Goal: Navigation & Orientation: Find specific page/section

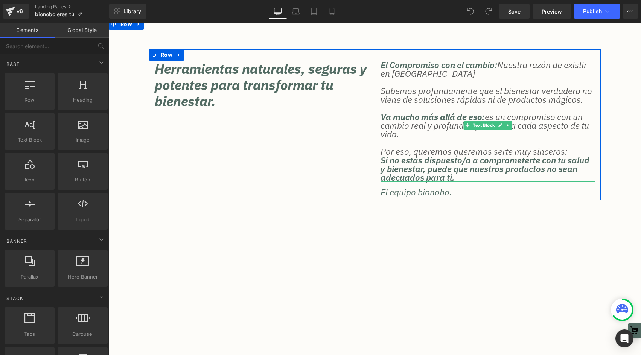
scroll to position [173, 0]
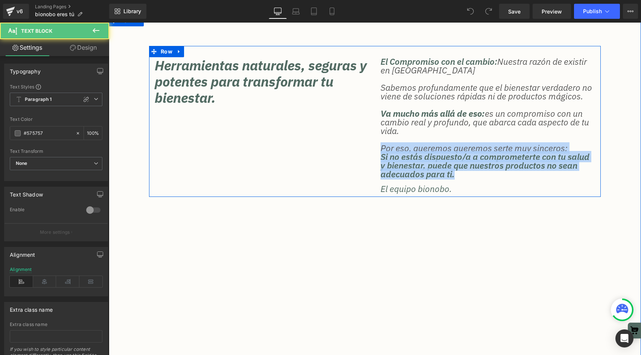
drag, startPoint x: 501, startPoint y: 187, endPoint x: 372, endPoint y: 158, distance: 132.1
click at [373, 158] on div "Herramientas naturales, seguras y potentes para transformar tu bienestar. Headi…" at bounding box center [374, 121] width 451 height 151
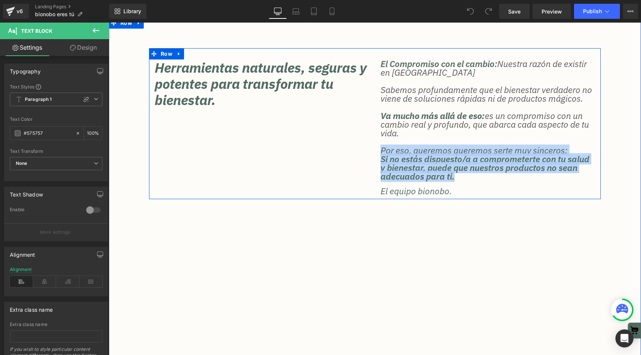
copy div "Por eso, queremos queremos serte muy sinceros: Si no estás dispuesto/a a compro…"
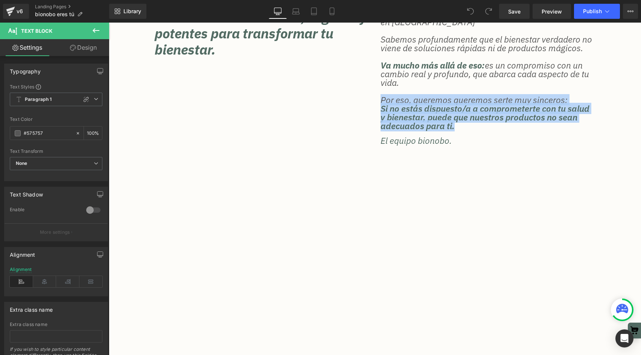
scroll to position [247, 0]
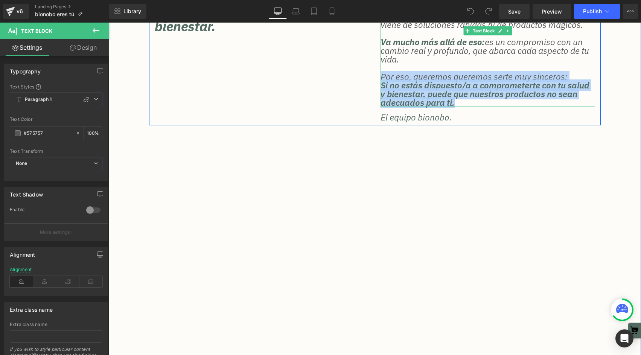
click at [423, 93] on span "Si no estás dispuesto/a a comprometerte con tu salud y bienestar, puede que nue…" at bounding box center [484, 93] width 209 height 29
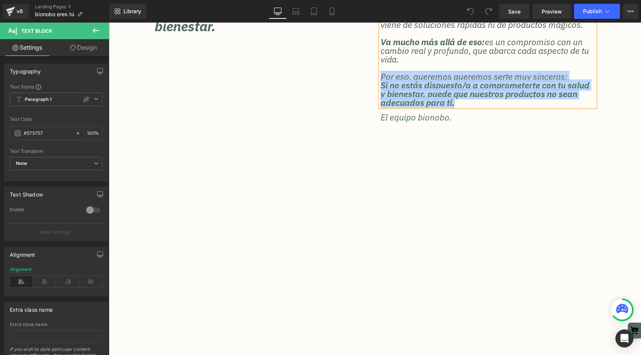
scroll to position [246, 0]
drag, startPoint x: 499, startPoint y: 112, endPoint x: 377, endPoint y: 85, distance: 125.4
click at [377, 85] on div "El Compromiso con el cambio: Nuestra razón de existir en Bionobo Sabemos profun…" at bounding box center [488, 54] width 226 height 136
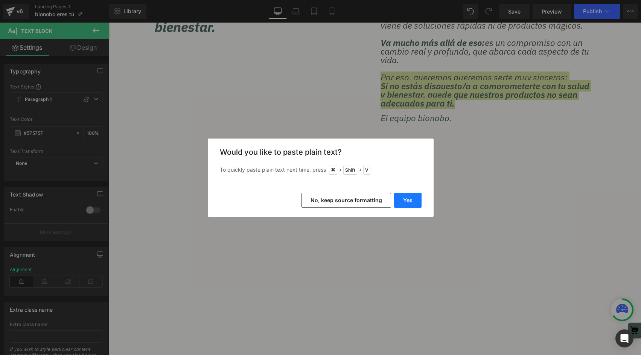
click at [410, 201] on button "Yes" at bounding box center [407, 200] width 27 height 15
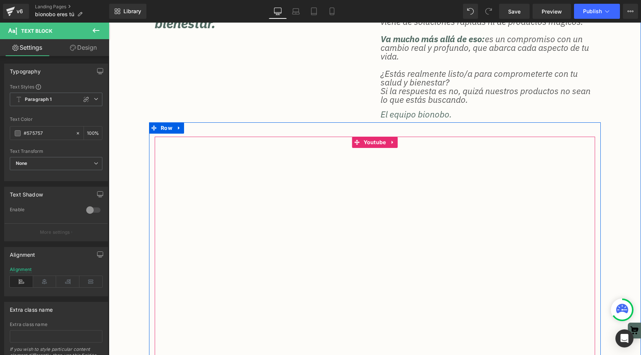
scroll to position [257, 0]
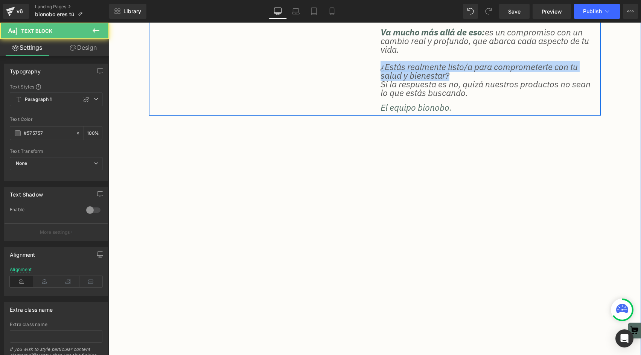
drag, startPoint x: 442, startPoint y: 86, endPoint x: 357, endPoint y: 73, distance: 86.0
click at [357, 72] on div "Herramientas naturales, seguras y potentes para transformar tu bienestar. Headi…" at bounding box center [374, 40] width 451 height 151
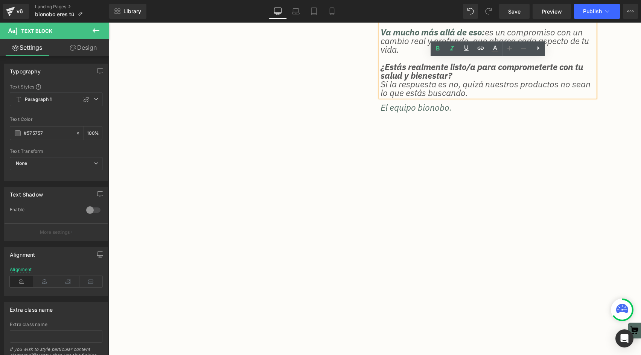
click at [475, 80] on p "¿Estás realmente listo/a para comprometerte con tu salud y bienestar?" at bounding box center [487, 70] width 214 height 17
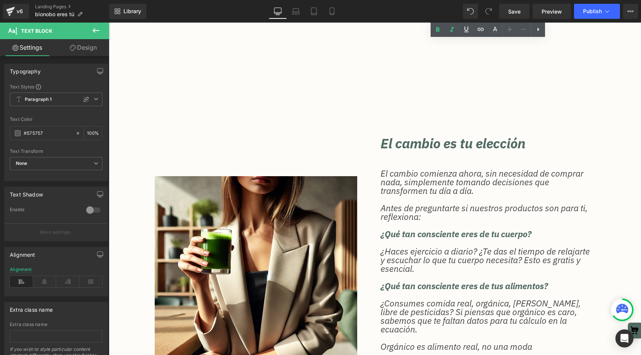
scroll to position [544, 0]
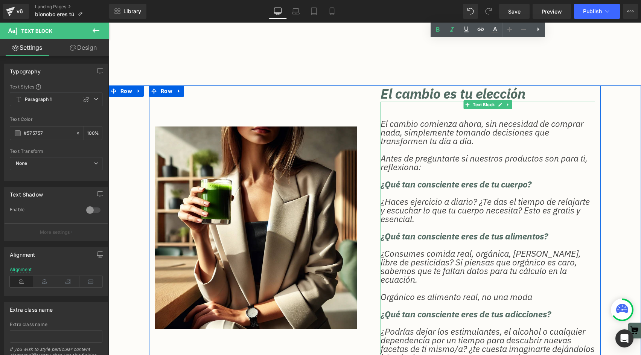
click at [426, 139] on p "El cambio comienza ahora, sin necesidad de comprar nada, simplemente tomando de…" at bounding box center [487, 132] width 214 height 26
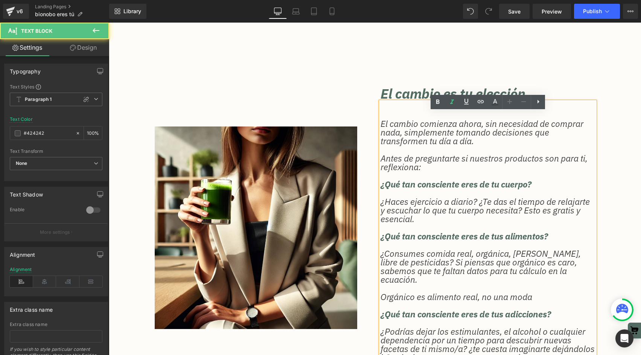
scroll to position [589, 0]
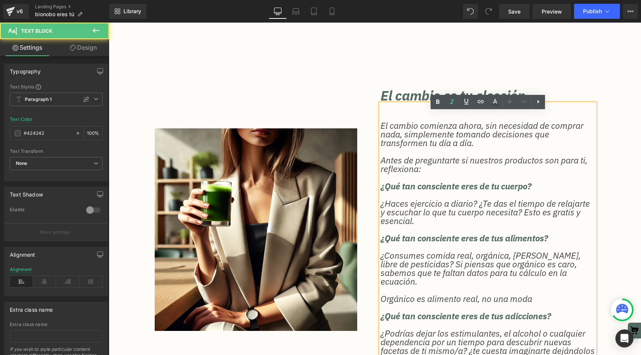
click at [420, 119] on div "El cambio comienza ahora, sin necesidad de comprar nada, simplemente tomando de…" at bounding box center [487, 237] width 214 height 269
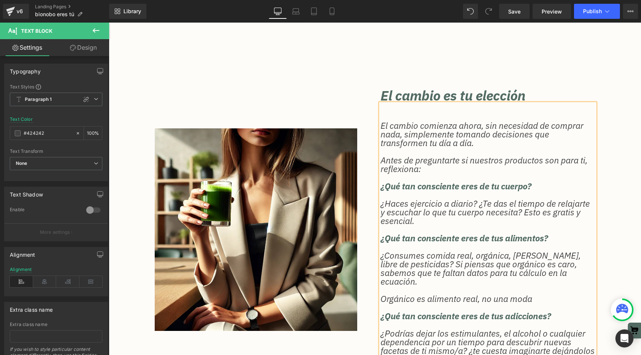
scroll to position [588, 0]
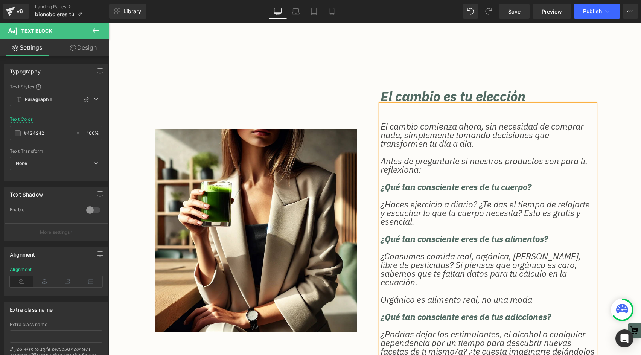
click at [383, 137] on p "El cambio comienza ahora, sin necesidad de comprar nada, simplemente tomando de…" at bounding box center [487, 135] width 214 height 26
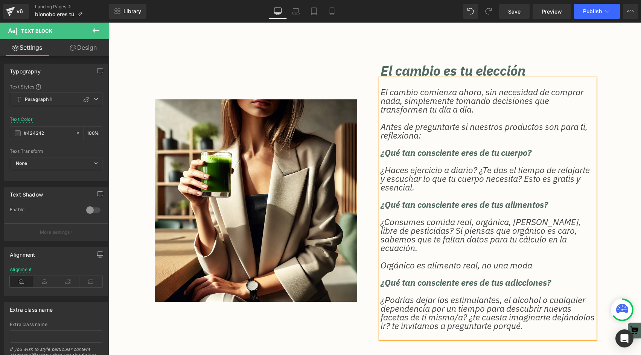
scroll to position [615, 0]
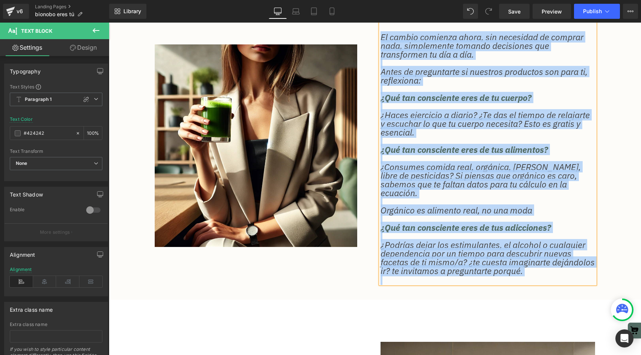
drag, startPoint x: 381, startPoint y: 99, endPoint x: 573, endPoint y: 280, distance: 264.2
click at [573, 280] on div "El cambio comienza ahora, sin necesidad de comprar nada, simplemente tomando de…" at bounding box center [487, 154] width 214 height 260
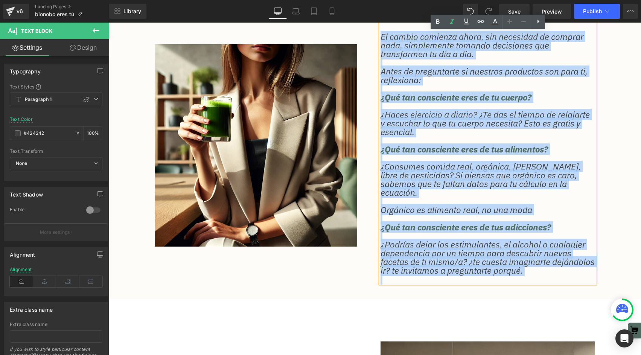
copy div "El cambio comienza ahora, sin necesidad de comprar nada, simplemente tomando de…"
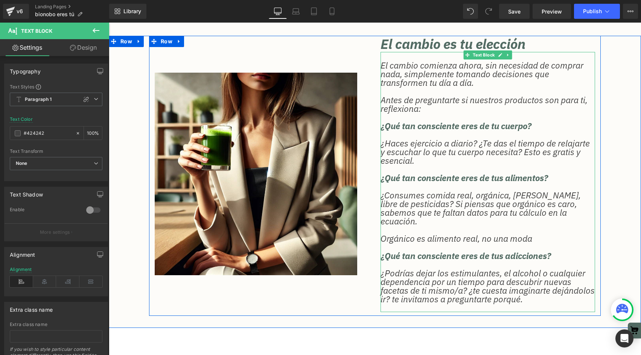
scroll to position [644, 0]
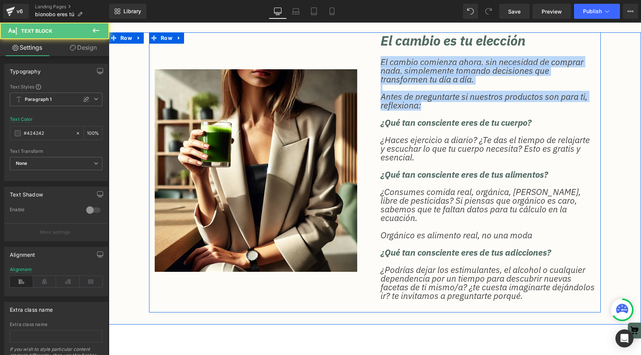
drag, startPoint x: 427, startPoint y: 116, endPoint x: 373, endPoint y: 67, distance: 72.7
click at [373, 67] on div "Image El cambio es tu elección Heading El cambio comienza ahora, sin necesidad …" at bounding box center [374, 172] width 451 height 280
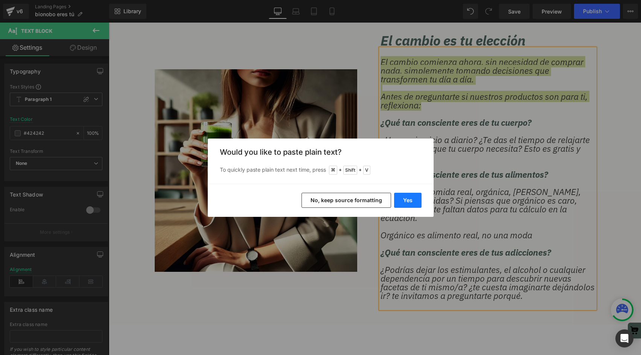
click at [409, 197] on button "Yes" at bounding box center [407, 200] width 27 height 15
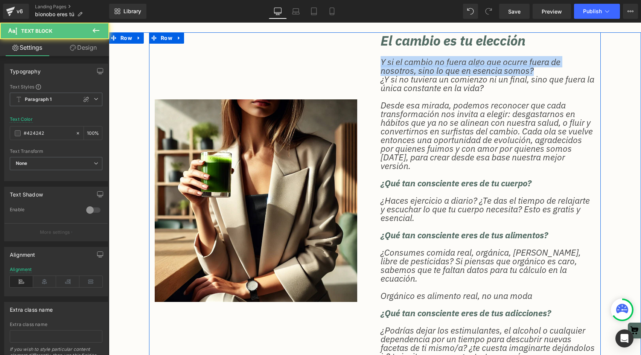
drag, startPoint x: 545, startPoint y: 78, endPoint x: 366, endPoint y: 66, distance: 180.2
click at [366, 66] on div "Image El cambio es tu elección Heading Y si el cambio no fuera algo que ocurre …" at bounding box center [374, 202] width 451 height 340
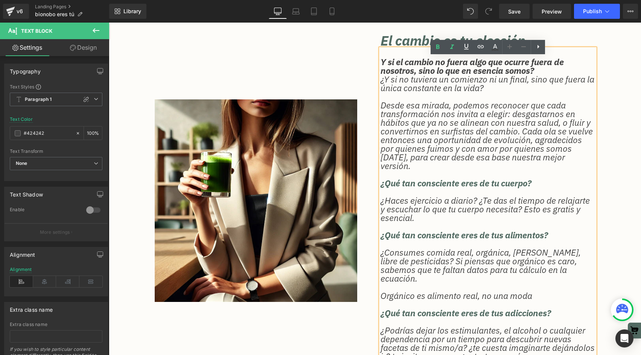
click at [558, 75] on p "Y si el cambio no fuera algo que ocurre fuera de nosotros, sino lo que en esenc…" at bounding box center [487, 66] width 214 height 17
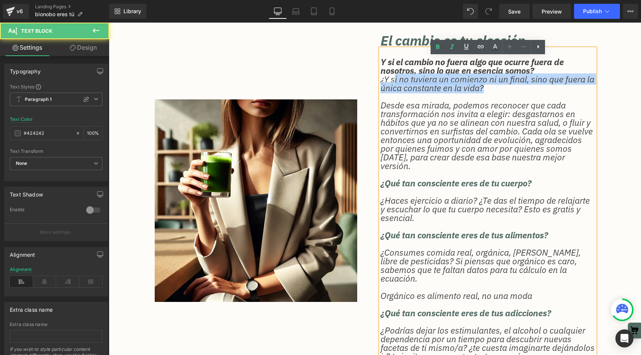
drag, startPoint x: 517, startPoint y: 97, endPoint x: 400, endPoint y: 94, distance: 117.0
click at [400, 92] on p "¿Y si no tuviera un comienzo ni un final, sino que fuera la única constante en …" at bounding box center [487, 83] width 214 height 17
drag, startPoint x: 503, startPoint y: 99, endPoint x: 378, endPoint y: 85, distance: 126.1
click at [380, 85] on div "Y si el cambio no fuera algo que ocurre fuera de nosotros, sino lo que en esenc…" at bounding box center [487, 209] width 214 height 320
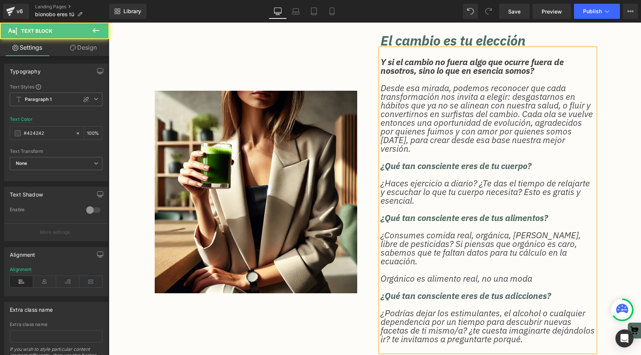
drag, startPoint x: 511, startPoint y: 106, endPoint x: 563, endPoint y: 104, distance: 52.3
click at [564, 104] on p "Desde esa mirada, podemos reconocer que cada transformación nos invita a elegir…" at bounding box center [487, 118] width 214 height 69
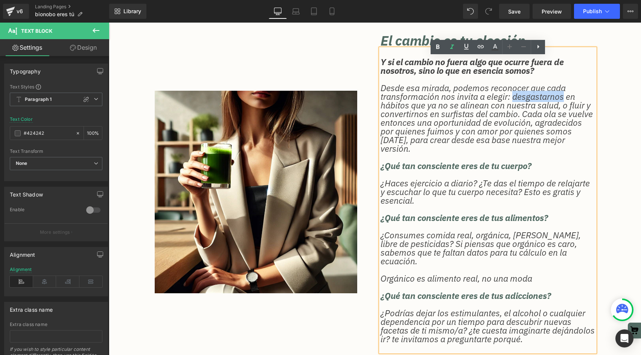
drag, startPoint x: 562, startPoint y: 104, endPoint x: 513, endPoint y: 104, distance: 48.9
click at [513, 104] on p "Desde esa mirada, podemos reconocer que cada transformación nos invita a elegir…" at bounding box center [487, 118] width 214 height 69
click at [572, 106] on p "Desde esa mirada, podemos reconocer que cada transformación nos invita a elegir…" at bounding box center [487, 118] width 214 height 69
click at [407, 114] on p "Desde esa mirada, podemos reconocer que cada transformación nos invita a elegir…" at bounding box center [487, 118] width 214 height 69
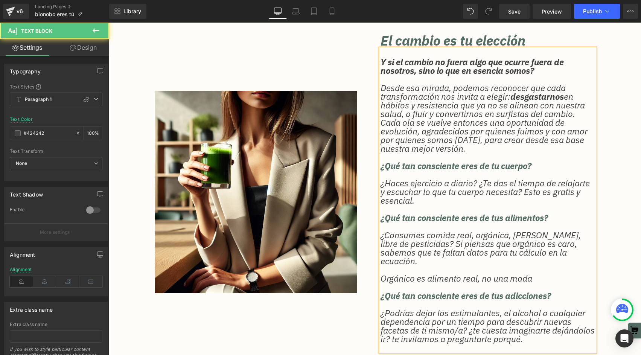
drag, startPoint x: 412, startPoint y: 122, endPoint x: 406, endPoint y: 123, distance: 6.1
click at [411, 122] on p "Desde esa mirada, podemos reconocer que cada transformación nos invita a elegir…" at bounding box center [487, 118] width 214 height 69
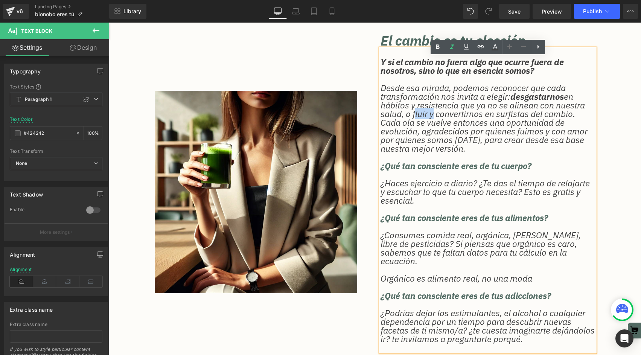
drag, startPoint x: 413, startPoint y: 123, endPoint x: 425, endPoint y: 123, distance: 11.7
click at [427, 123] on p "Desde esa mirada, podemos reconocer que cada transformación nos invita a elegir…" at bounding box center [487, 118] width 214 height 69
click at [406, 124] on p "Desde esa mirada, podemos reconocer que cada transformación nos invita a elegir…" at bounding box center [487, 118] width 214 height 69
drag, startPoint x: 405, startPoint y: 124, endPoint x: 427, endPoint y: 124, distance: 22.6
click at [427, 124] on p "Desde esa mirada, podemos reconocer que cada transformación nos invita a elegir…" at bounding box center [487, 118] width 214 height 69
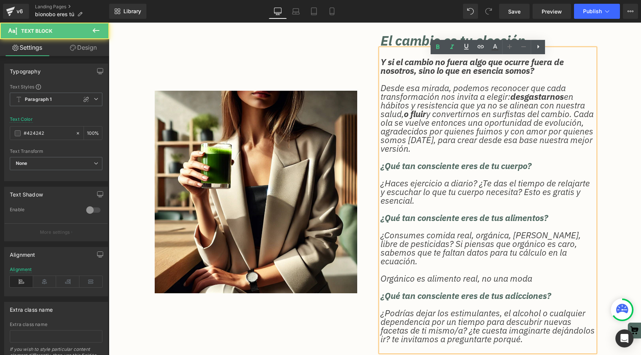
click at [415, 131] on p "Desde esa mirada, podemos reconocer que cada transformación nos invita a elegir…" at bounding box center [487, 118] width 214 height 69
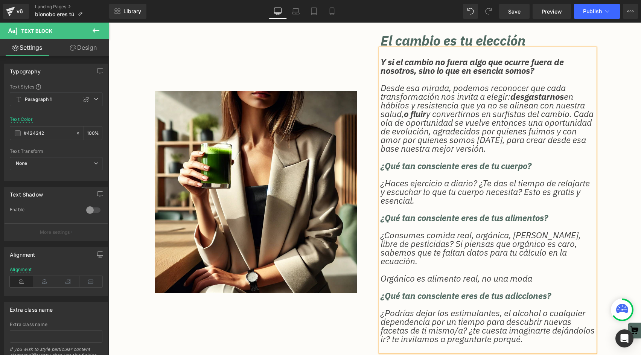
click at [409, 140] on p "Desde esa mirada, podemos reconocer que cada transformación nos invita a elegir…" at bounding box center [487, 118] width 214 height 69
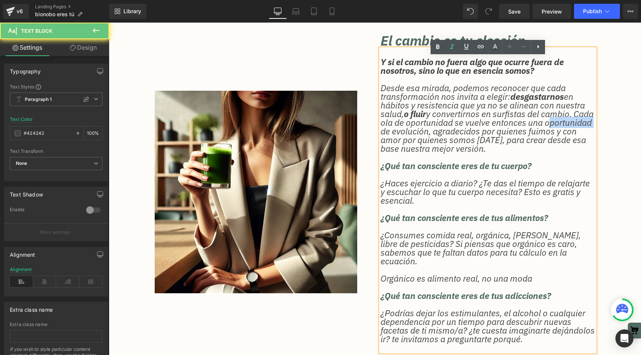
click at [409, 140] on p "Desde esa mirada, podemos reconocer que cada transformación nos invita a elegir…" at bounding box center [487, 118] width 214 height 69
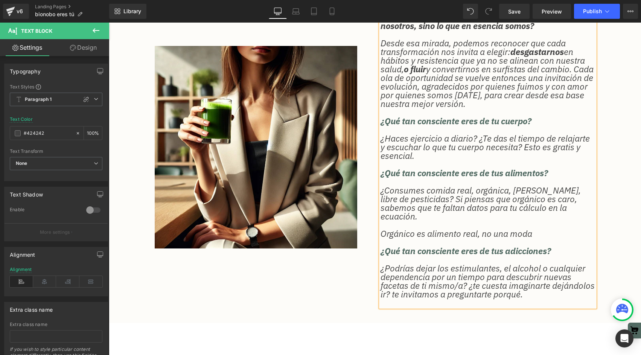
scroll to position [691, 0]
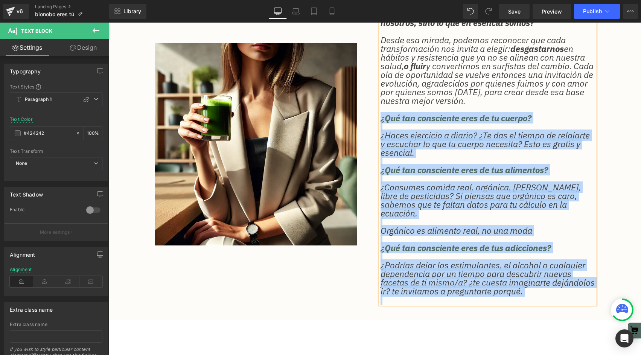
drag, startPoint x: 381, startPoint y: 128, endPoint x: 588, endPoint y: 296, distance: 266.3
click at [588, 296] on div "Y si el cambio no fuera algo que ocurre fuera de nosotros, sino lo que en esenc…" at bounding box center [487, 152] width 214 height 303
copy div "¿Qué tan consciente eres de tu cuerpo? ¿Haces ejercicio a diario? ¿Te das el ti…"
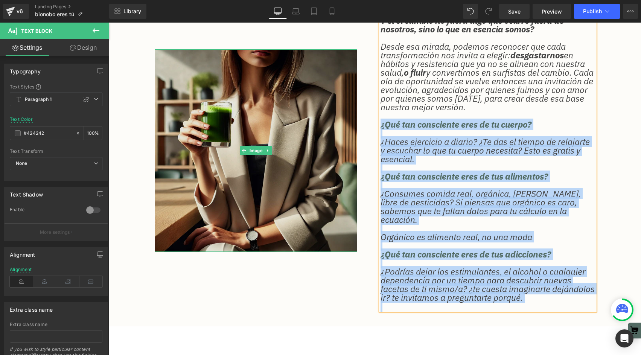
scroll to position [684, 0]
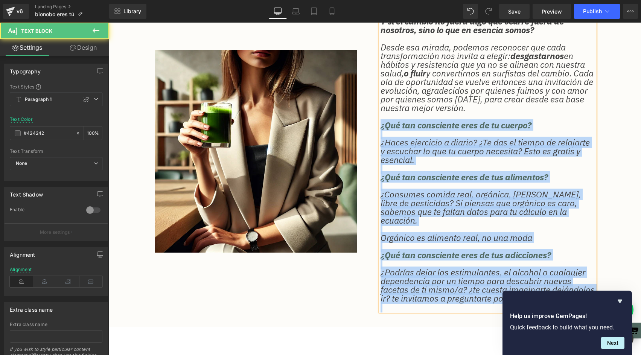
click at [436, 138] on p at bounding box center [487, 133] width 214 height 9
drag, startPoint x: 381, startPoint y: 135, endPoint x: 558, endPoint y: 309, distance: 248.4
click at [558, 309] on div "Y si el cambio no fuera algo que ocurre fuera de nosotros, sino lo que en esenc…" at bounding box center [487, 159] width 214 height 303
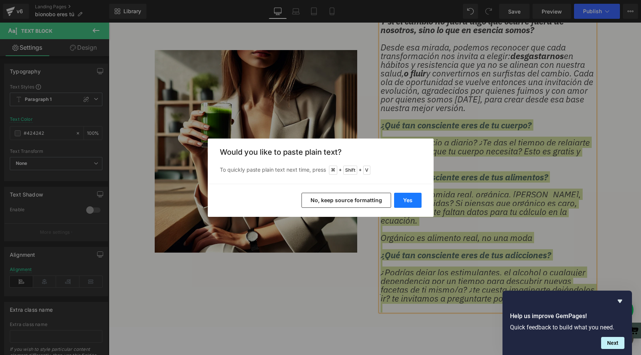
click at [409, 204] on button "Yes" at bounding box center [407, 200] width 27 height 15
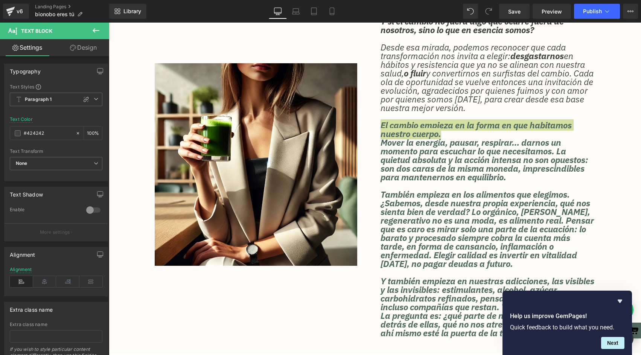
scroll to position [706, 0]
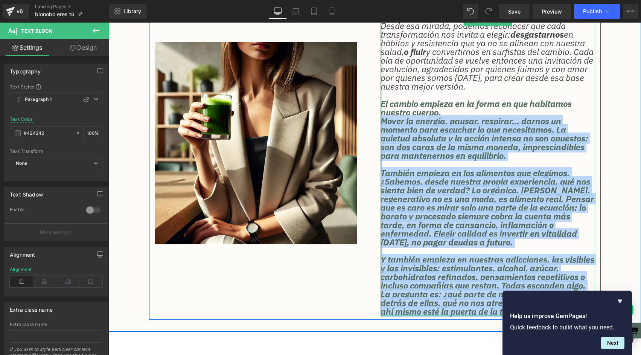
drag, startPoint x: 498, startPoint y: 330, endPoint x: 381, endPoint y: 131, distance: 230.1
click at [381, 131] on div "Y si el cambio no fuera algo que ocurre fuera de nosotros, sino lo que en esenc…" at bounding box center [487, 150] width 214 height 329
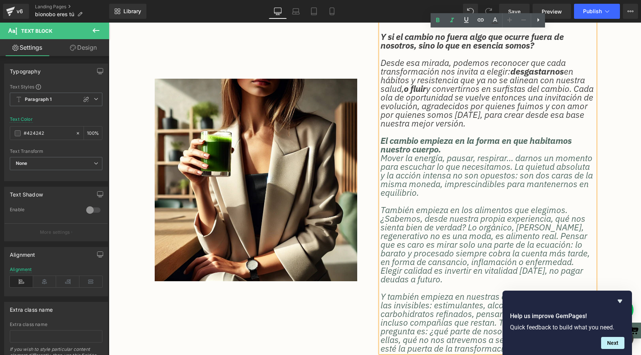
scroll to position [663, 0]
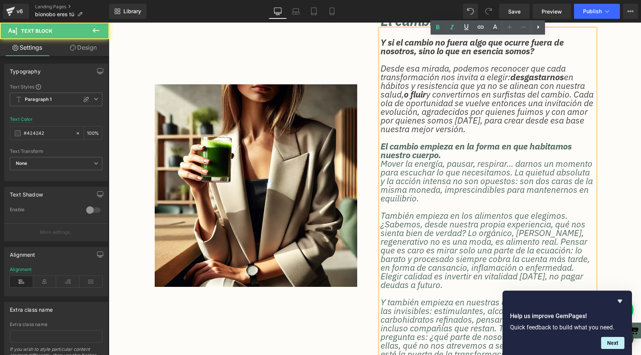
drag, startPoint x: 471, startPoint y: 160, endPoint x: 467, endPoint y: 165, distance: 6.4
click at [469, 159] on p "El cambio empieza en la forma en que habitamos nuestro cuerpo." at bounding box center [487, 150] width 214 height 17
click at [467, 159] on p "El cambio empieza en la forma en que habitamos nuestro cuerpo." at bounding box center [487, 150] width 214 height 17
click at [390, 156] on strong "El cambio empieza en la forma en que habitamos nuestro cuerpo." at bounding box center [475, 150] width 191 height 20
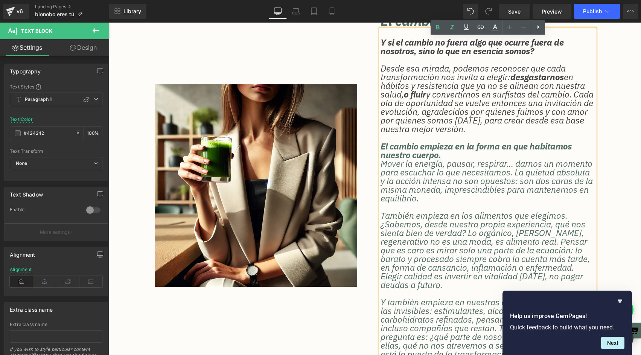
click at [390, 156] on strong "El cambio empieza en la forma en que habitamos nuestro cuerpo." at bounding box center [475, 150] width 191 height 20
drag, startPoint x: 391, startPoint y: 156, endPoint x: 381, endPoint y: 156, distance: 9.4
click at [381, 156] on strong "El cambio empieza en la forma en que habitamos nuestro cuerpo." at bounding box center [475, 150] width 191 height 20
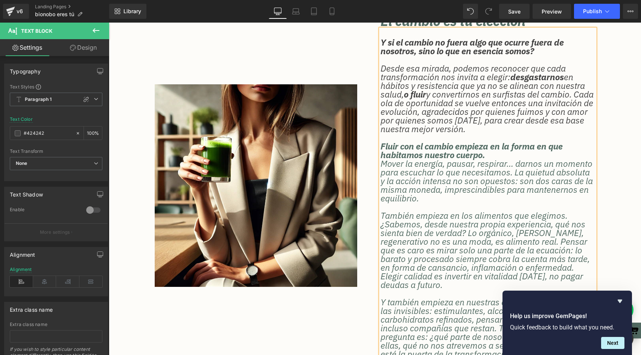
click at [501, 159] on p "Fluir con el cambio empieza en la forma en que habitamos nuestro cuerpo." at bounding box center [487, 150] width 214 height 17
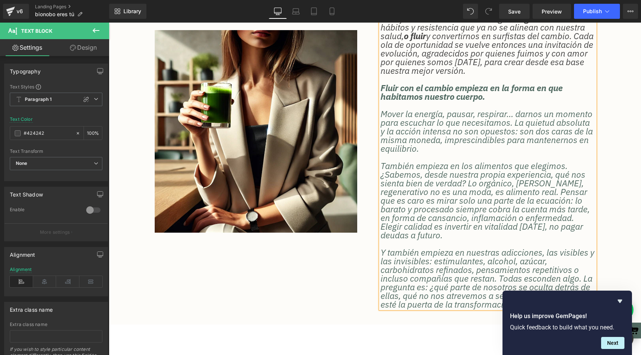
scroll to position [723, 0]
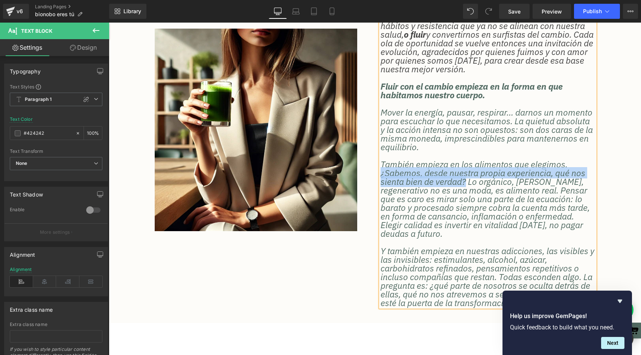
drag, startPoint x: 382, startPoint y: 182, endPoint x: 469, endPoint y: 191, distance: 87.4
click at [469, 191] on font "También empieza en los alimentos que elegimos. ¿Sabemos, desde nuestra propia e…" at bounding box center [484, 198] width 209 height 80
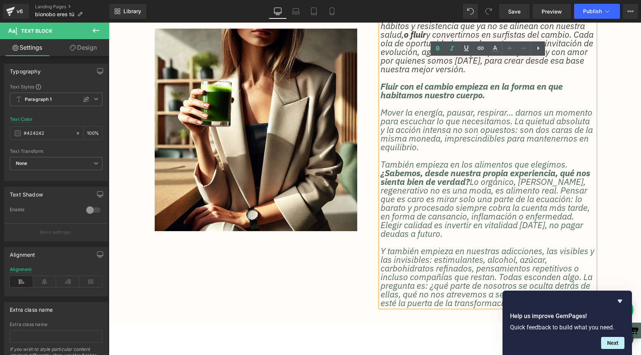
click at [444, 121] on font "Mover la energía, pausar, respirar… darnos un momento para escuchar lo que nece…" at bounding box center [486, 129] width 212 height 46
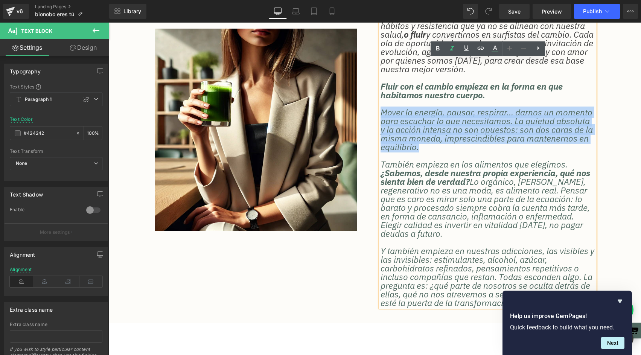
drag, startPoint x: 488, startPoint y: 153, endPoint x: 381, endPoint y: 116, distance: 113.5
click at [381, 116] on p "Mover la energía, pausar, respirar… darnos un momento para escuchar lo que nece…" at bounding box center [487, 129] width 214 height 43
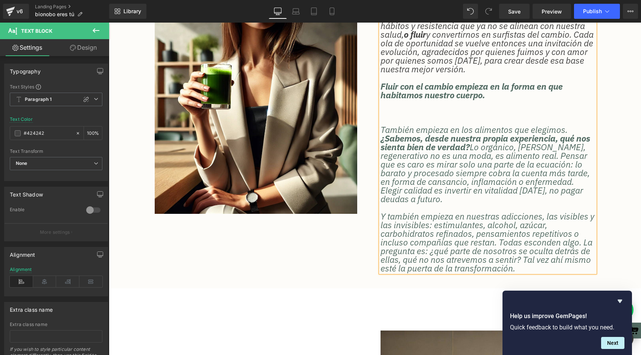
scroll to position [2, 0]
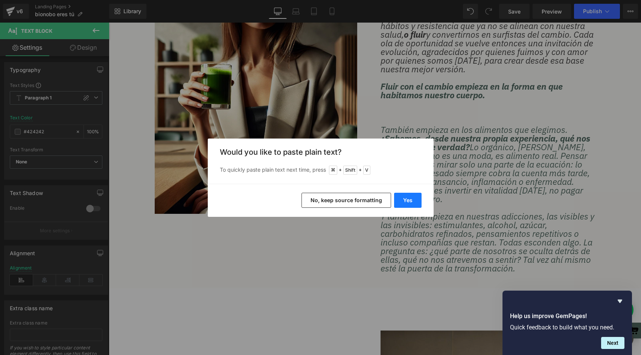
click at [414, 200] on button "Yes" at bounding box center [407, 200] width 27 height 15
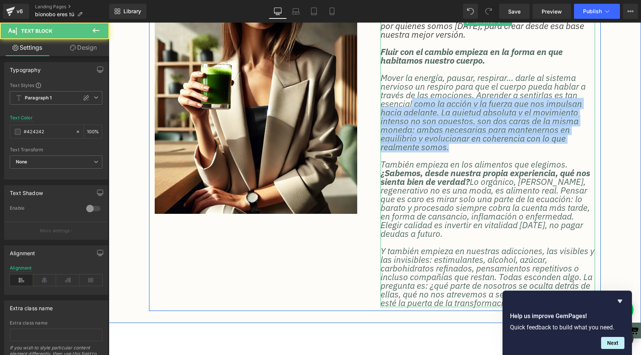
drag, startPoint x: 439, startPoint y: 152, endPoint x: 412, endPoint y: 117, distance: 43.8
click at [412, 117] on p "Mover la energía, pausar, respirar… darle al sistema nervioso un respiro para q…" at bounding box center [487, 112] width 214 height 78
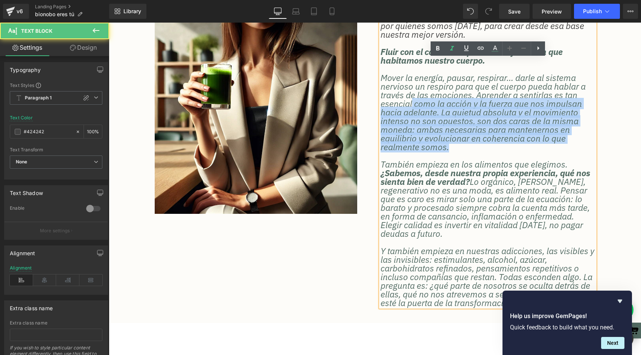
click at [385, 94] on font "Mover la energía, pausar, respirar… darle al sistema nervioso un respiro para q…" at bounding box center [482, 112] width 205 height 80
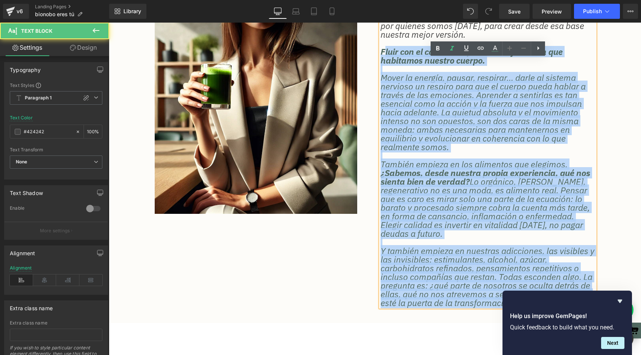
drag, startPoint x: 380, startPoint y: 59, endPoint x: 386, endPoint y: 59, distance: 6.8
click at [386, 59] on div "Y si el cambio no fuera algo que ocurre fuera de nosotros, sino lo que en esenc…" at bounding box center [487, 121] width 214 height 372
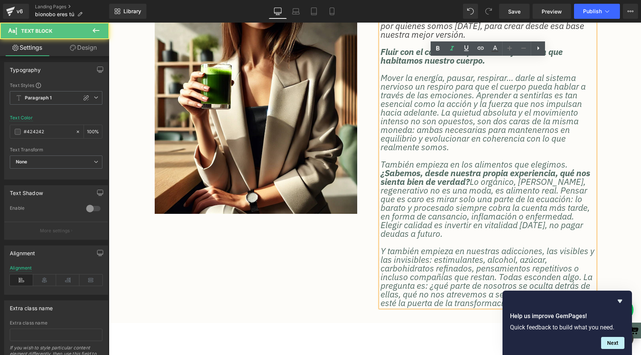
click at [381, 58] on strong "Fluir con el cambio empieza en la forma en que habitamos nuestro cuerpo." at bounding box center [471, 56] width 182 height 20
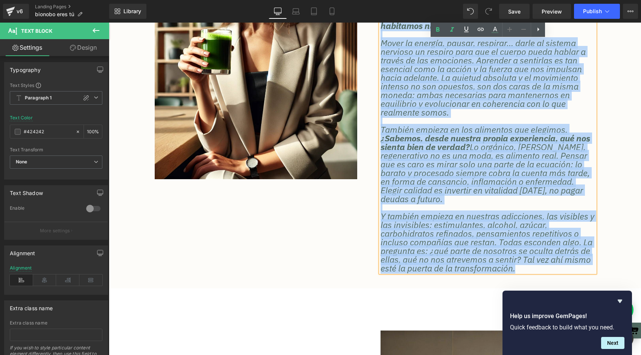
scroll to position [829, 0]
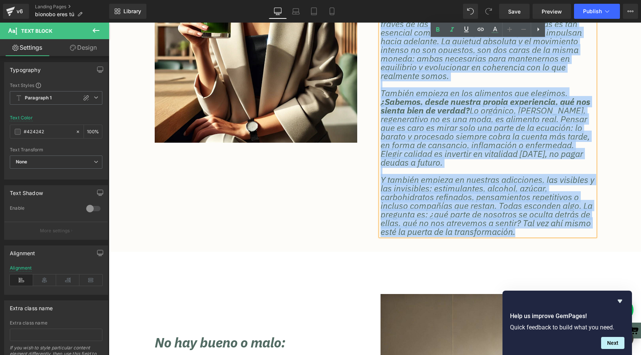
drag, startPoint x: 380, startPoint y: 101, endPoint x: 583, endPoint y: 250, distance: 251.3
click at [583, 250] on div "Image El cambio es tu elección Heading Y si el cambio no fuera algo que ocurre …" at bounding box center [375, 49] width 532 height 404
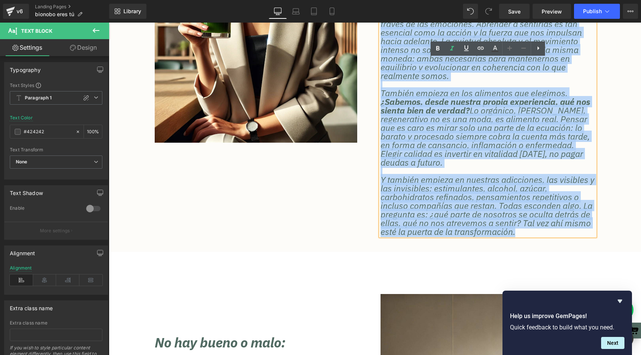
copy div "L ip do sitame co adipi elit sed doeius tempo in utlabore, etdo ma ali en admin…"
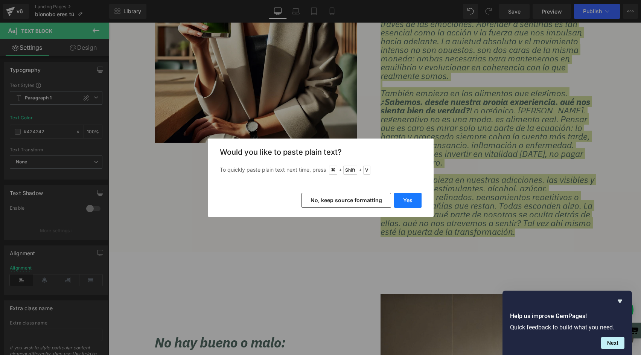
click at [405, 200] on button "Yes" at bounding box center [407, 200] width 27 height 15
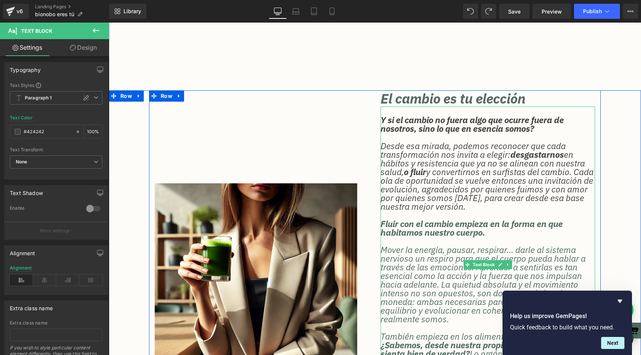
scroll to position [566, 0]
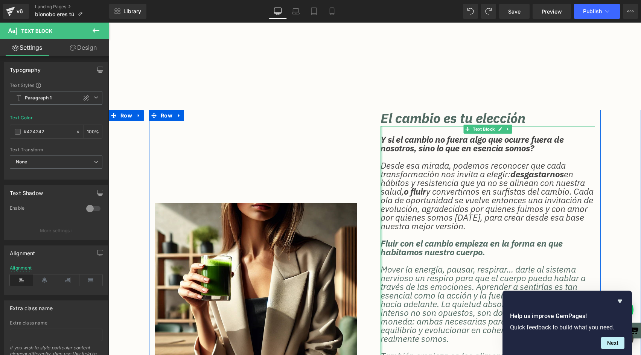
drag, startPoint x: 382, startPoint y: 145, endPoint x: 377, endPoint y: 182, distance: 37.1
click at [372, 185] on div "Image El cambio es tu elección Heading Y si el cambio no fuera algo que ocurre …" at bounding box center [374, 306] width 451 height 392
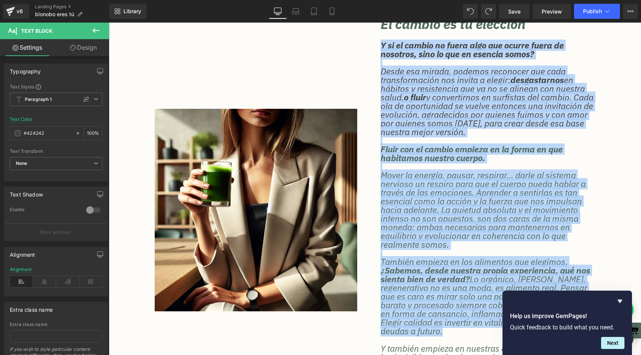
scroll to position [748, 0]
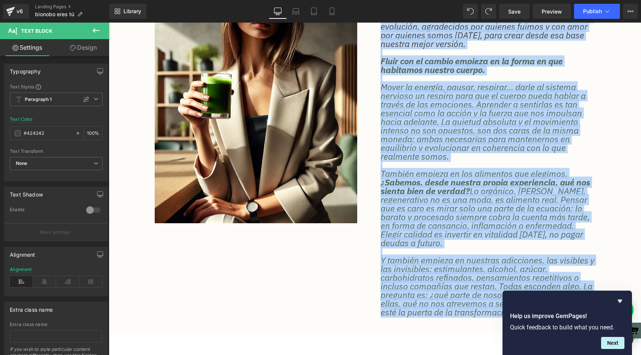
drag, startPoint x: 382, startPoint y: 147, endPoint x: 614, endPoint y: 345, distance: 304.4
click at [614, 345] on div "bionobo Heading El cambio comienza por dentro. Heading Row Hero Banner Herramie…" at bounding box center [375, 322] width 532 height 2004
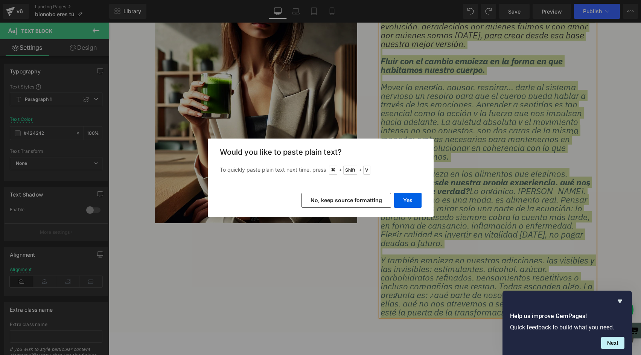
click at [358, 201] on button "No, keep source formatting" at bounding box center [346, 200] width 90 height 15
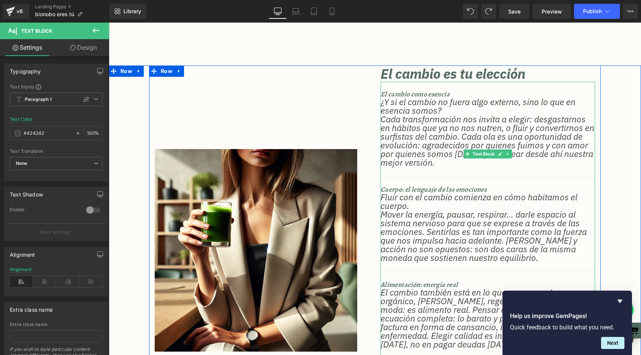
scroll to position [607, 0]
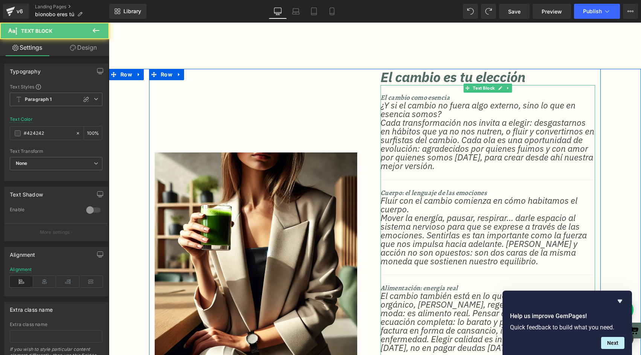
click at [449, 101] on h2 "El cambio como esencia" at bounding box center [487, 97] width 214 height 7
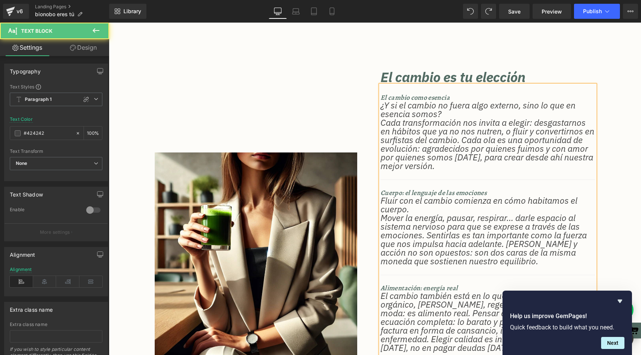
click at [449, 101] on h2 "El cambio como esencia" at bounding box center [487, 97] width 214 height 7
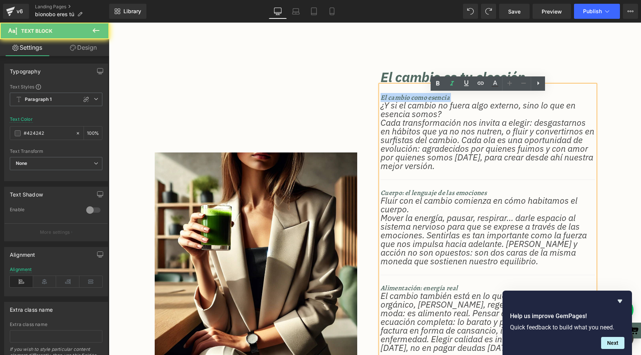
click at [449, 101] on h2 "El cambio como esencia" at bounding box center [487, 97] width 214 height 7
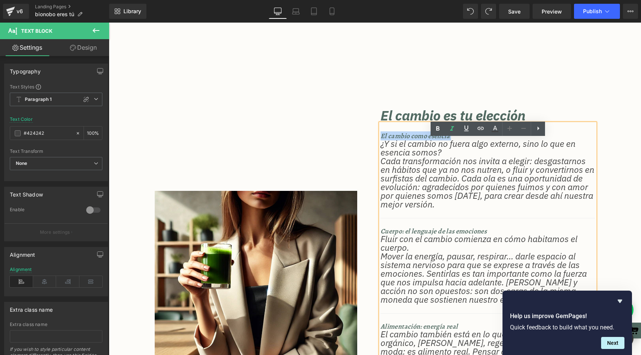
scroll to position [562, 0]
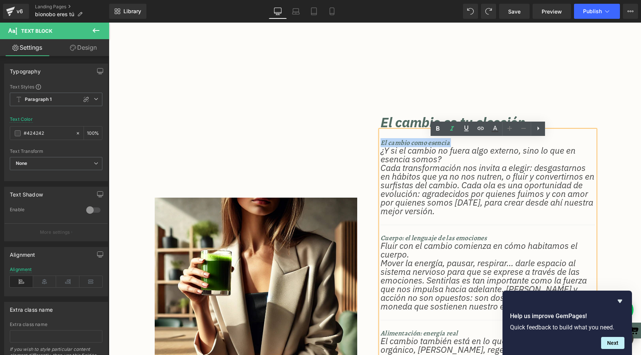
click at [316, 185] on div "Image" at bounding box center [262, 298] width 226 height 369
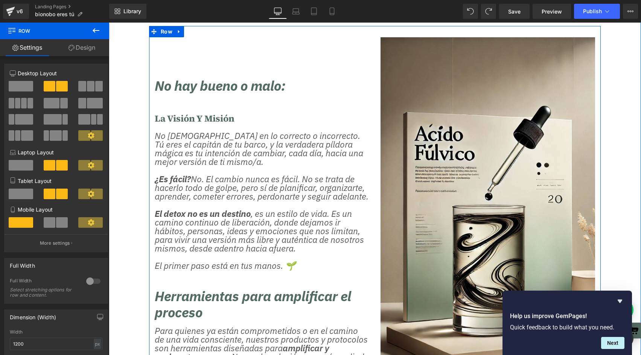
scroll to position [1060, 0]
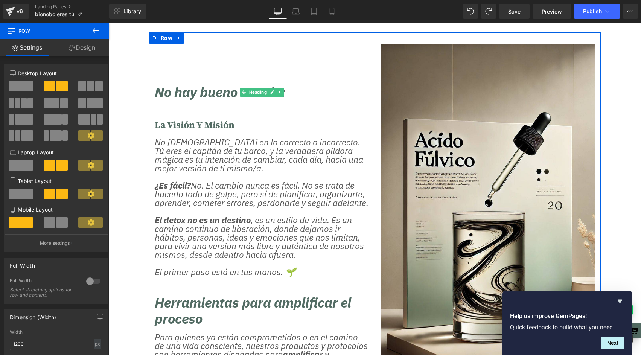
click at [183, 100] on h2 "No hay bueno o malo:" at bounding box center [262, 92] width 214 height 16
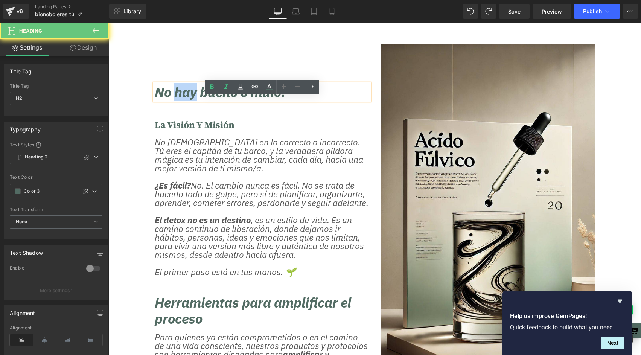
click at [183, 100] on h2 "No hay bueno o malo:" at bounding box center [262, 92] width 214 height 16
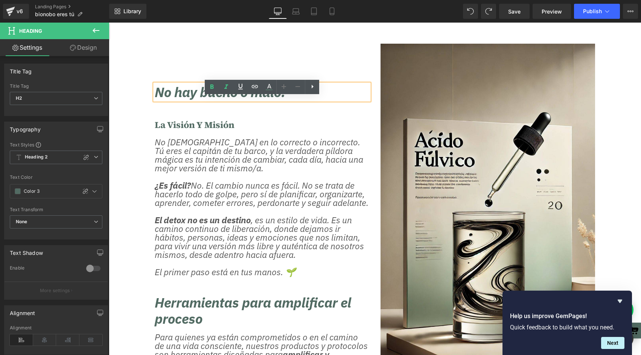
click at [223, 100] on h2 "No hay bueno o malo:" at bounding box center [262, 92] width 214 height 16
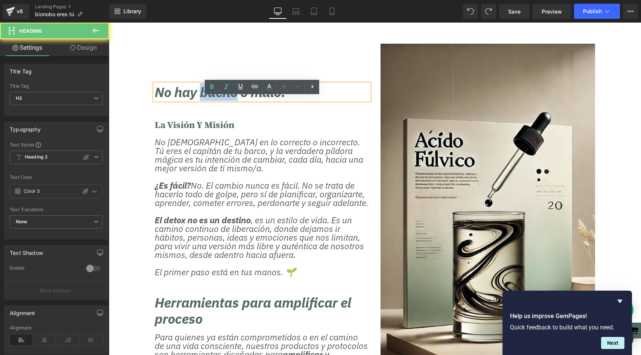
click at [223, 100] on h2 "No hay bueno o malo:" at bounding box center [262, 92] width 214 height 16
click at [155, 100] on div "No hay bueno o malo:" at bounding box center [262, 92] width 214 height 16
click at [157, 100] on h2 "No hay bueno o malo:" at bounding box center [262, 92] width 214 height 16
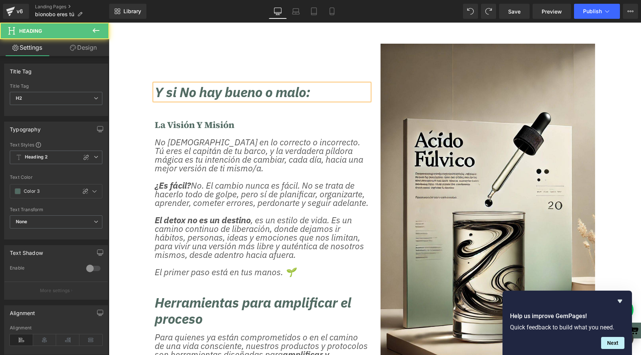
click at [190, 100] on h2 "Y si No hay bueno o malo:" at bounding box center [262, 92] width 214 height 16
click at [318, 100] on h2 "Y si no hay bueno o malo:" at bounding box center [262, 92] width 214 height 16
click at [159, 100] on h2 "Y si no hay bueno o malo?:" at bounding box center [262, 92] width 214 height 16
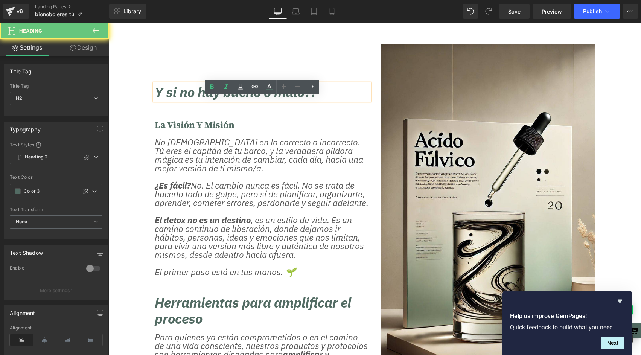
click at [158, 100] on h2 "Y si no hay bueno o malo?:" at bounding box center [262, 92] width 214 height 16
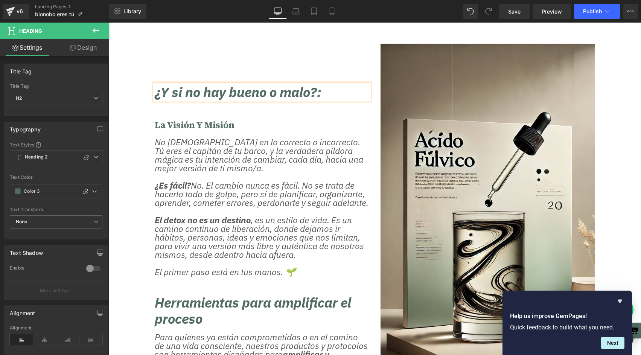
scroll to position [1063, 0]
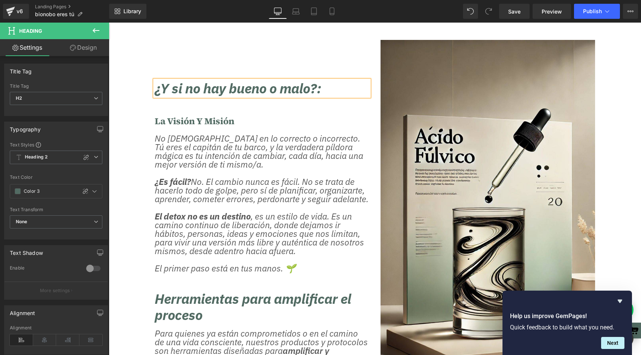
click at [289, 96] on h2 "¿Y si no hay bueno o malo?:" at bounding box center [262, 88] width 214 height 16
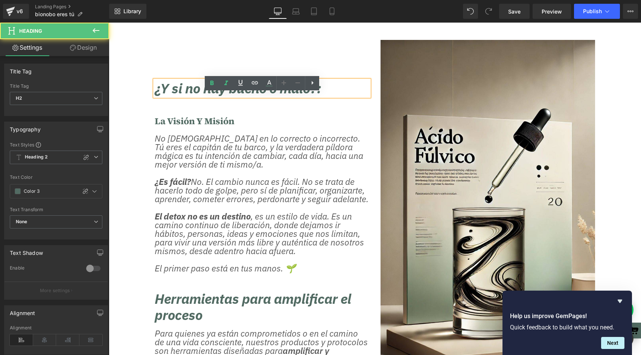
click at [221, 96] on h2 "¿Y si no hay bueno o malo?:" at bounding box center [262, 88] width 214 height 16
click at [346, 67] on div "¿Y si no hay bueno o malo?: Heading la visión y misión Heading No [DEMOGRAPHIC_…" at bounding box center [262, 230] width 226 height 381
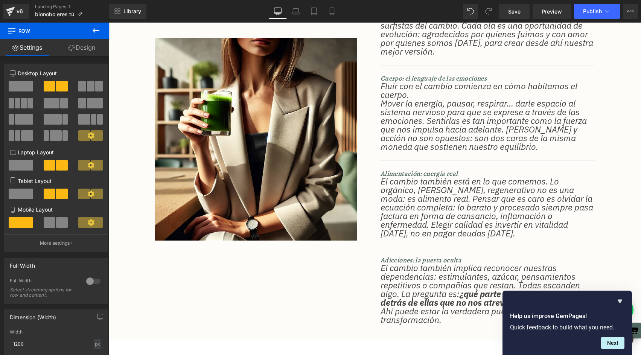
scroll to position [706, 0]
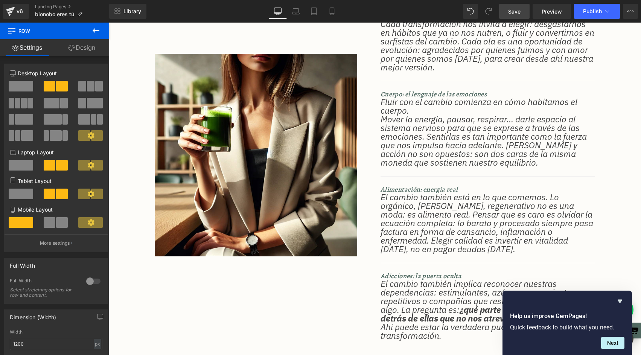
click at [515, 14] on span "Save" at bounding box center [514, 12] width 12 height 8
